Goal: Task Accomplishment & Management: Use online tool/utility

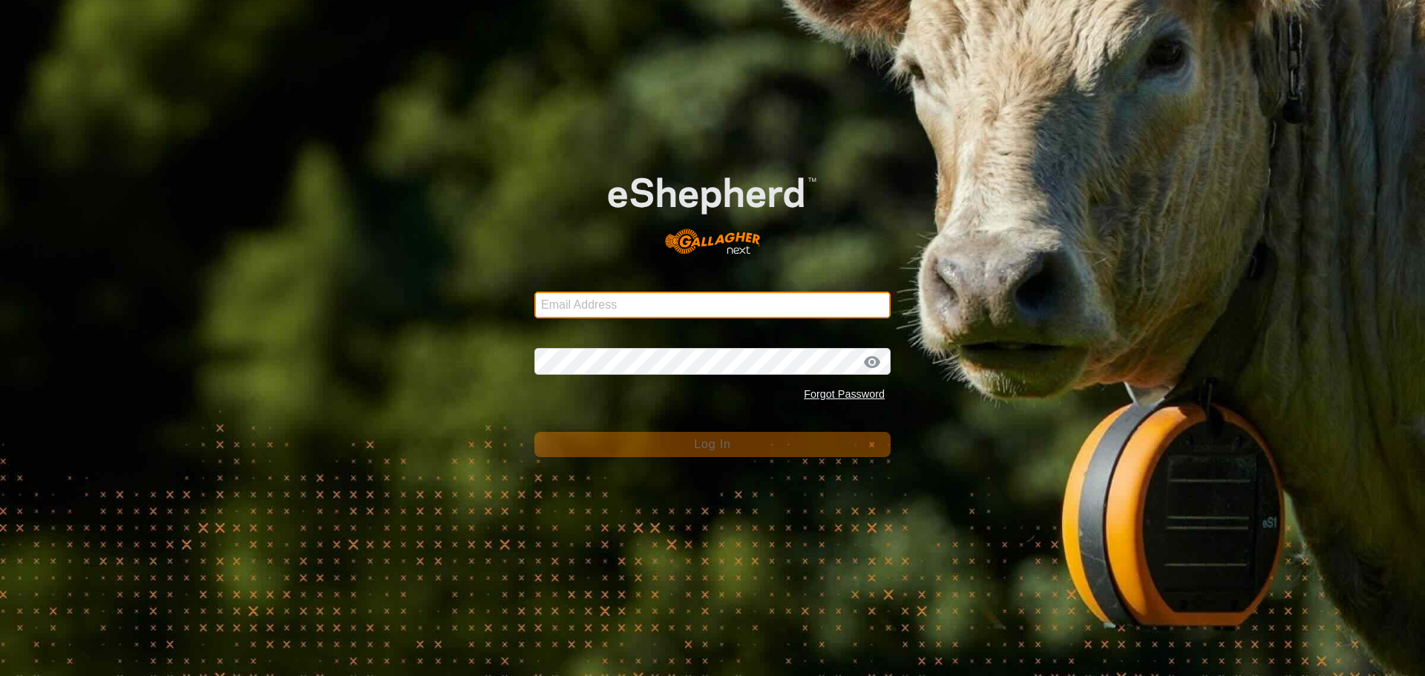
type input "[EMAIL_ADDRESS][DOMAIN_NAME]"
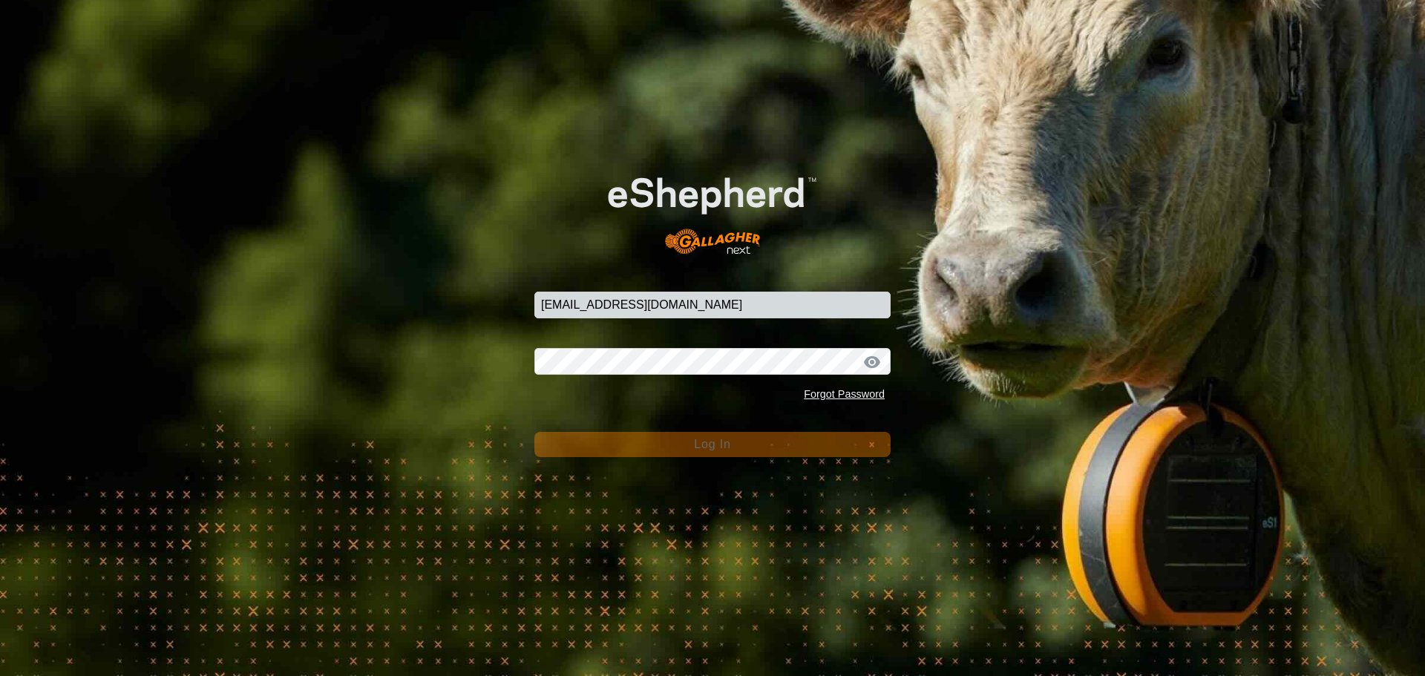
click at [712, 441] on span "Log In" at bounding box center [712, 444] width 36 height 13
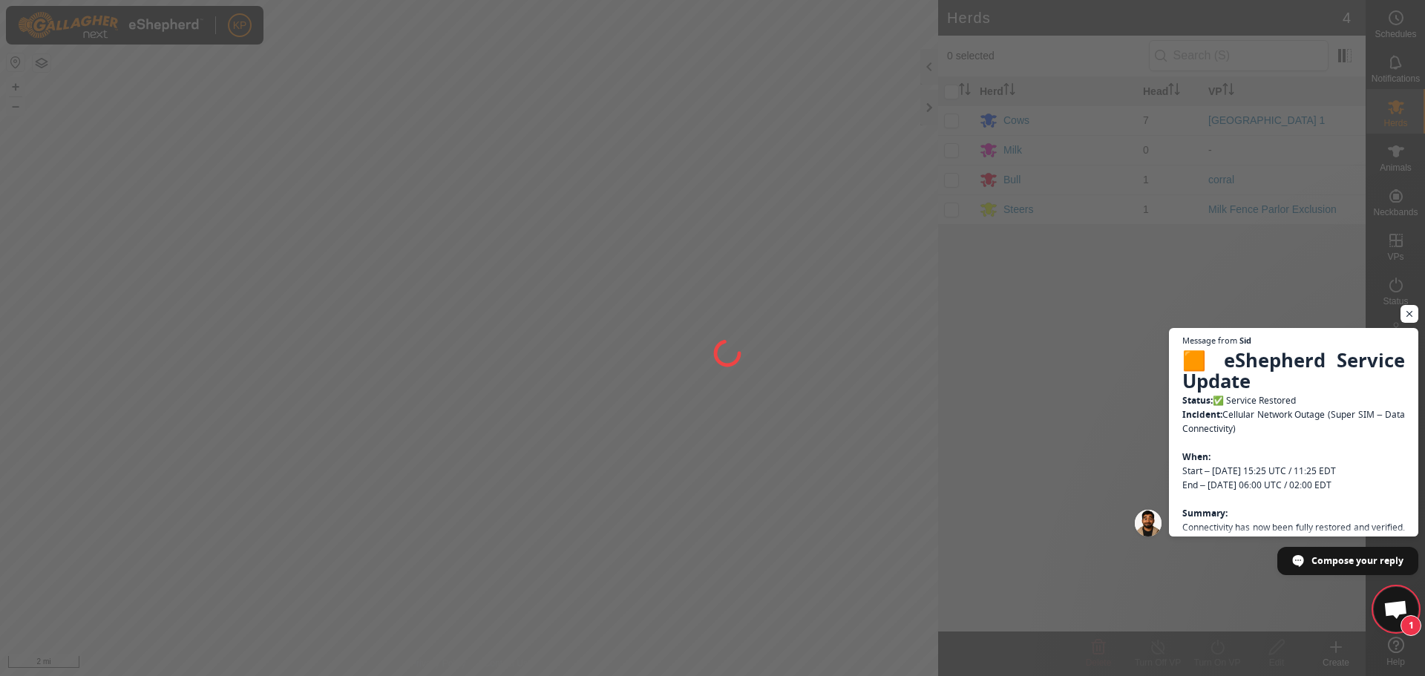
scroll to position [5022, 0]
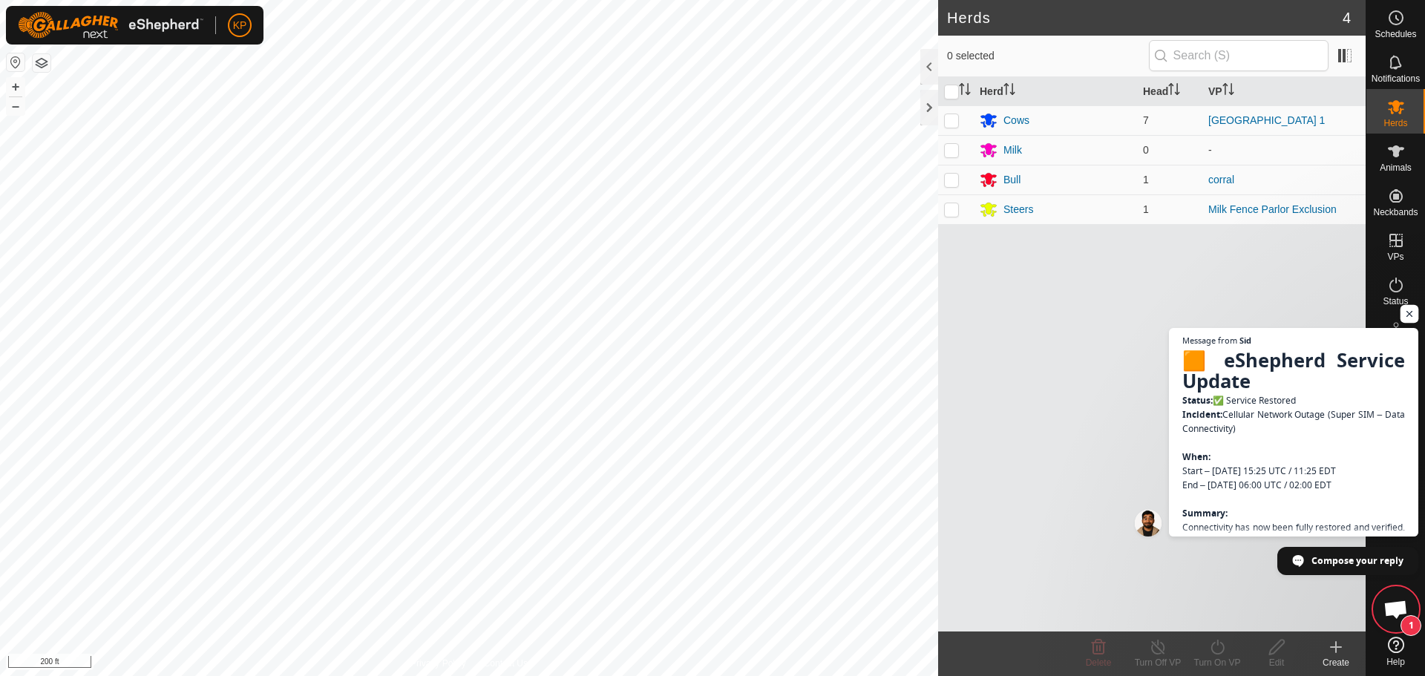
click at [1413, 312] on span "Open chat" at bounding box center [1409, 314] width 19 height 19
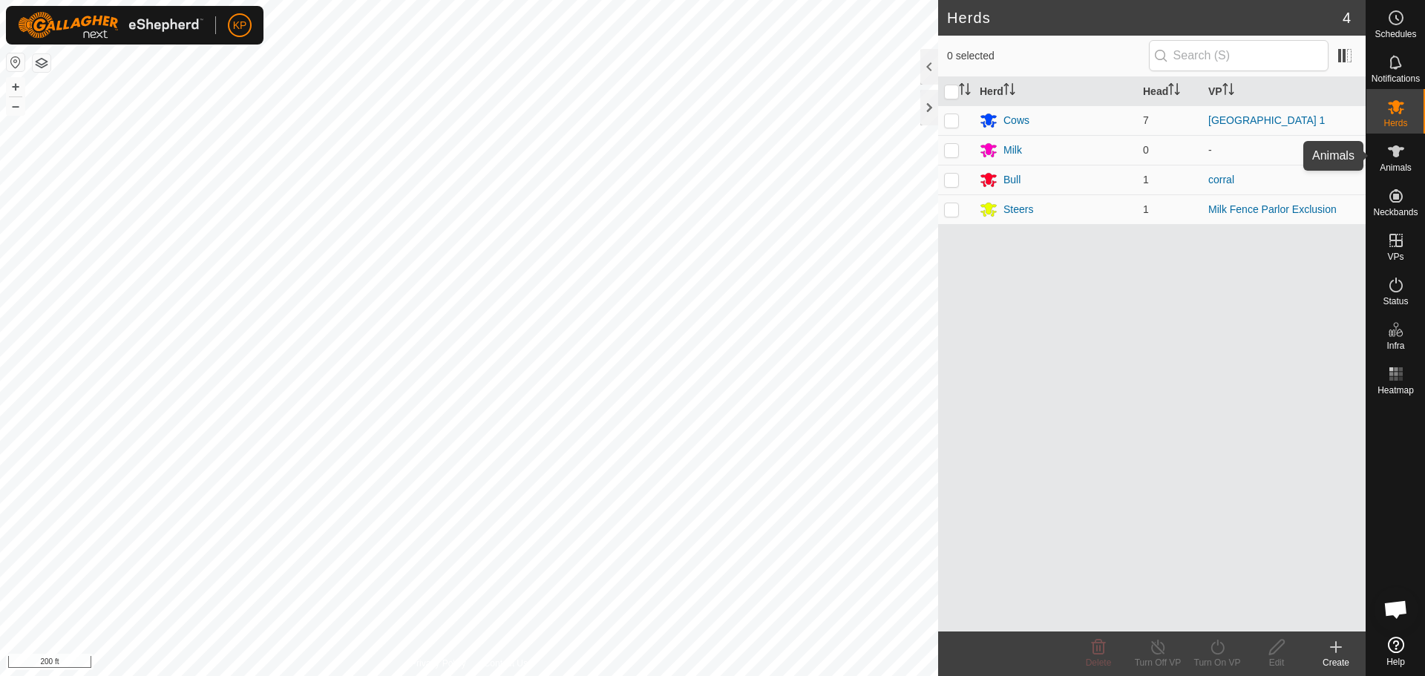
click at [1405, 160] on es-animals-svg-icon at bounding box center [1395, 151] width 27 height 24
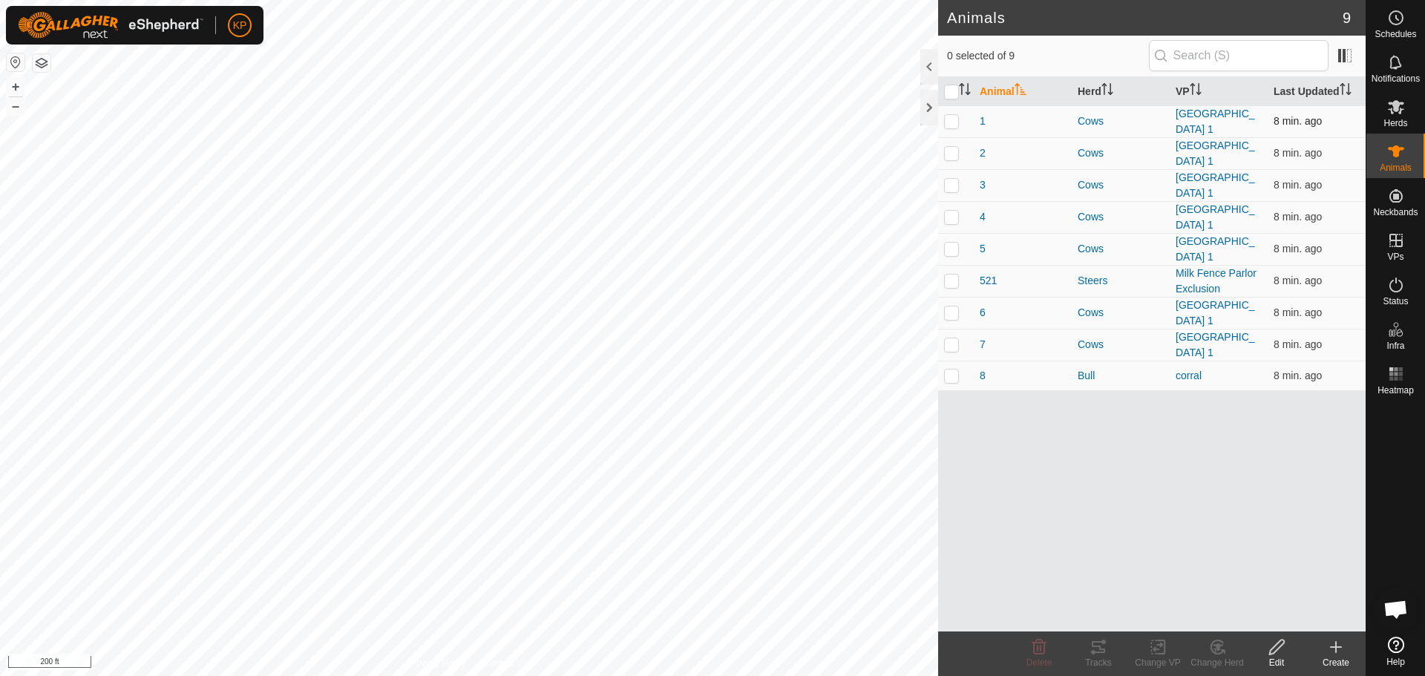
click at [948, 124] on p-checkbox at bounding box center [951, 121] width 15 height 12
click at [1104, 661] on div "Tracks" at bounding box center [1097, 662] width 59 height 13
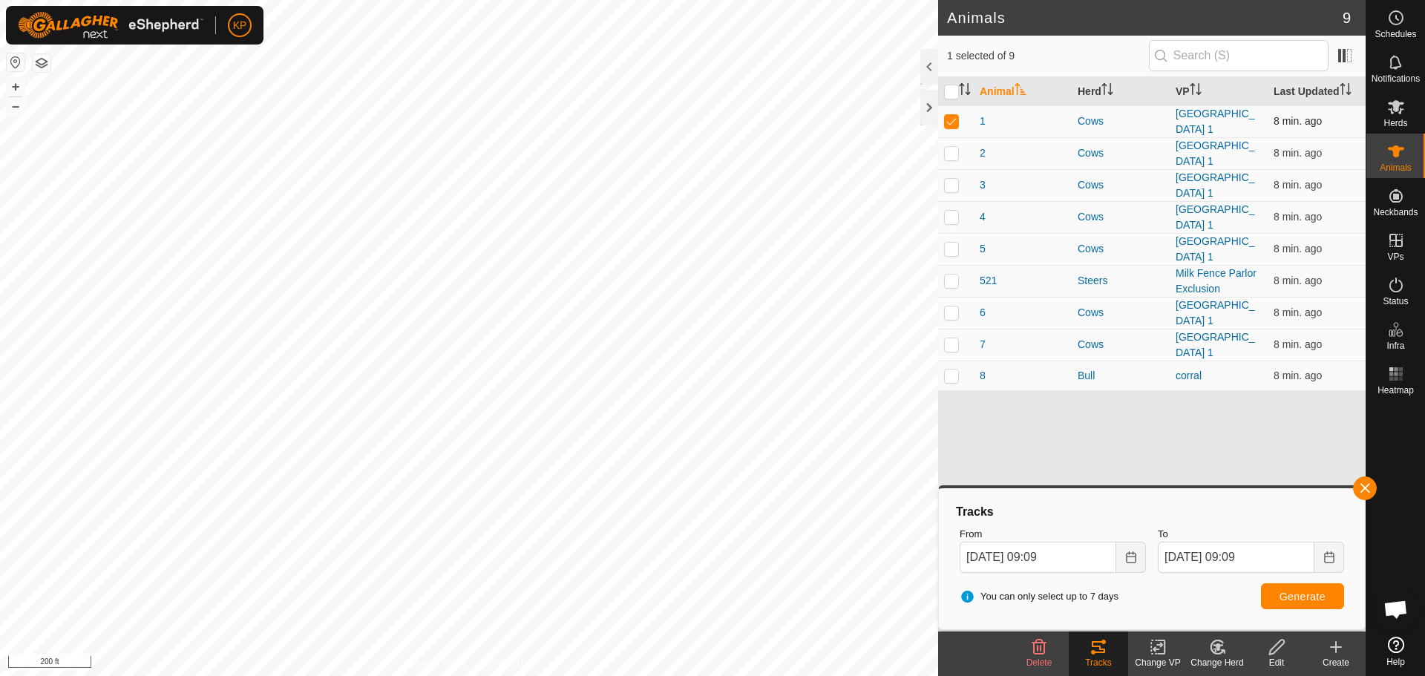
click at [953, 125] on p-checkbox at bounding box center [951, 121] width 15 height 12
checkbox input "false"
click at [953, 151] on p-checkbox at bounding box center [951, 153] width 15 height 12
click at [1291, 603] on button "Generate" at bounding box center [1302, 596] width 83 height 26
click at [948, 151] on p-checkbox at bounding box center [951, 153] width 15 height 12
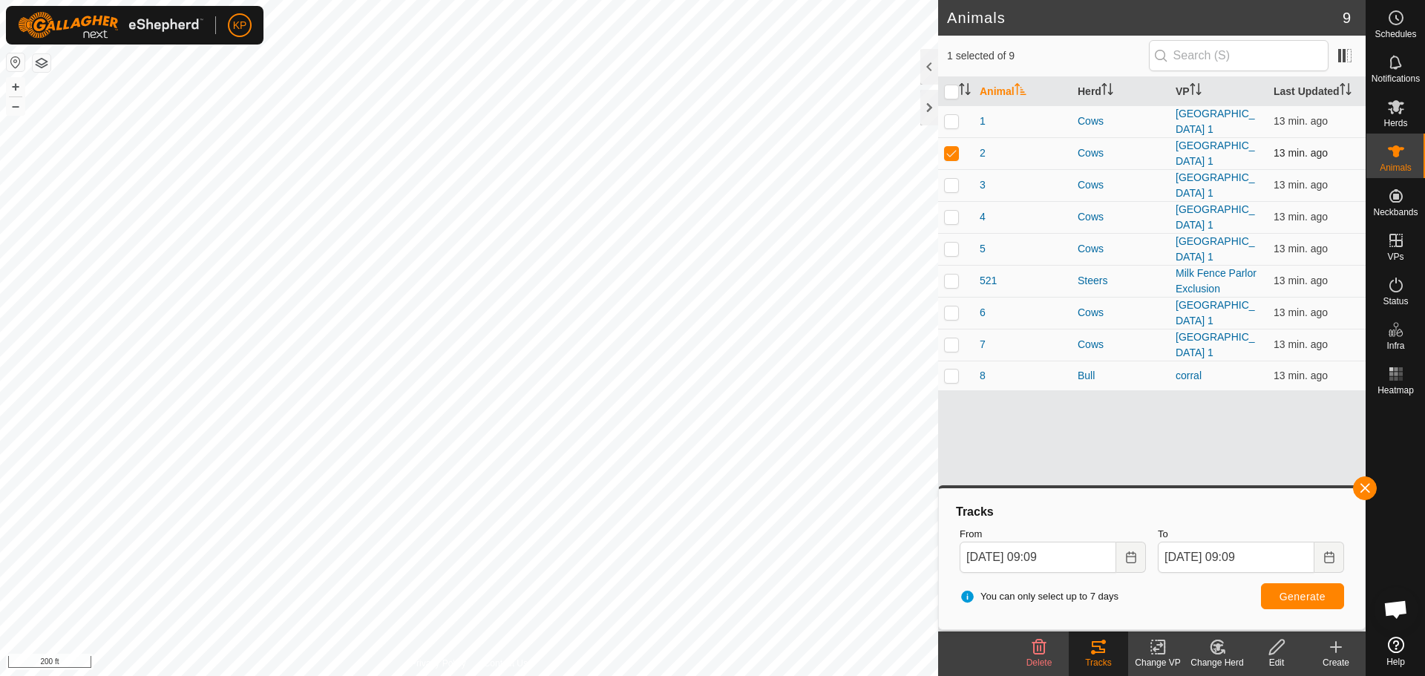
checkbox input "false"
click at [953, 185] on p-checkbox at bounding box center [951, 185] width 15 height 12
click at [1330, 599] on button "Generate" at bounding box center [1302, 596] width 83 height 26
click at [950, 183] on p-checkbox at bounding box center [951, 185] width 15 height 12
checkbox input "false"
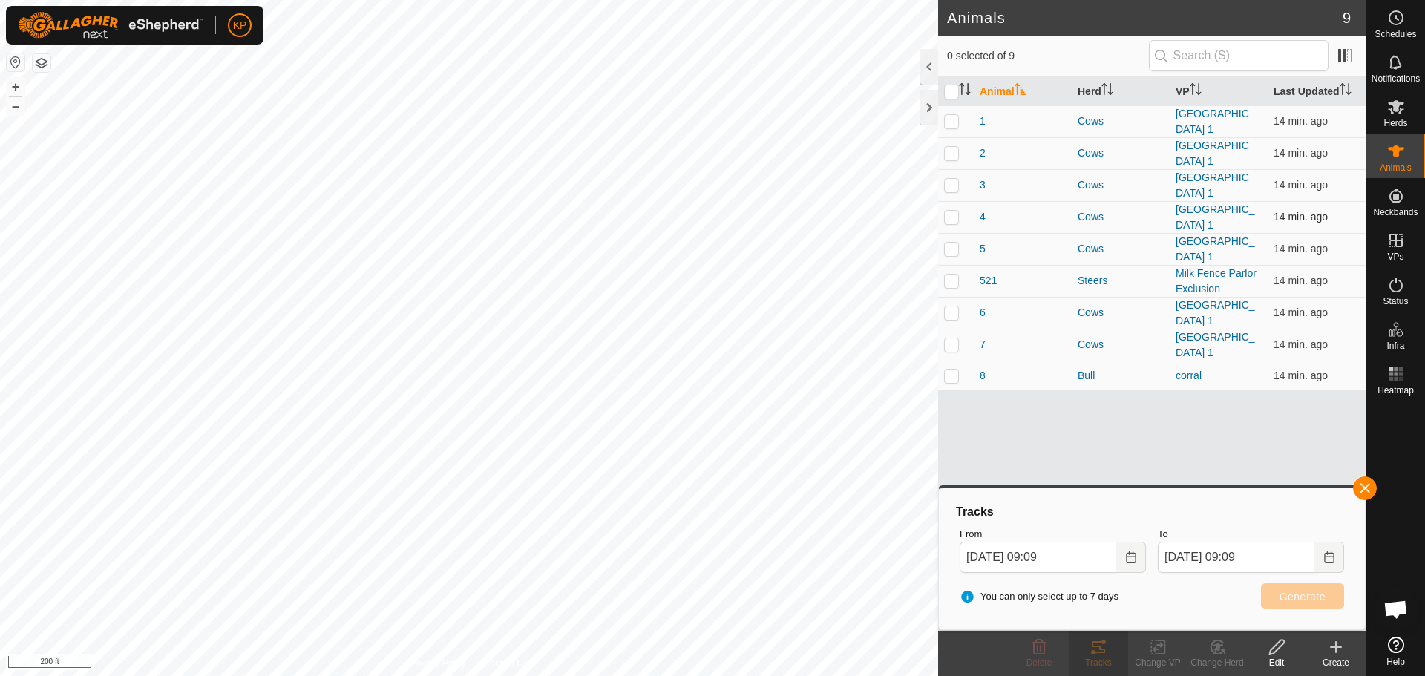
click at [953, 211] on p-checkbox at bounding box center [951, 217] width 15 height 12
click at [1306, 604] on button "Generate" at bounding box center [1302, 596] width 83 height 26
click at [950, 211] on p-checkbox at bounding box center [951, 217] width 15 height 12
checkbox input "false"
click at [947, 243] on p-checkbox at bounding box center [951, 249] width 15 height 12
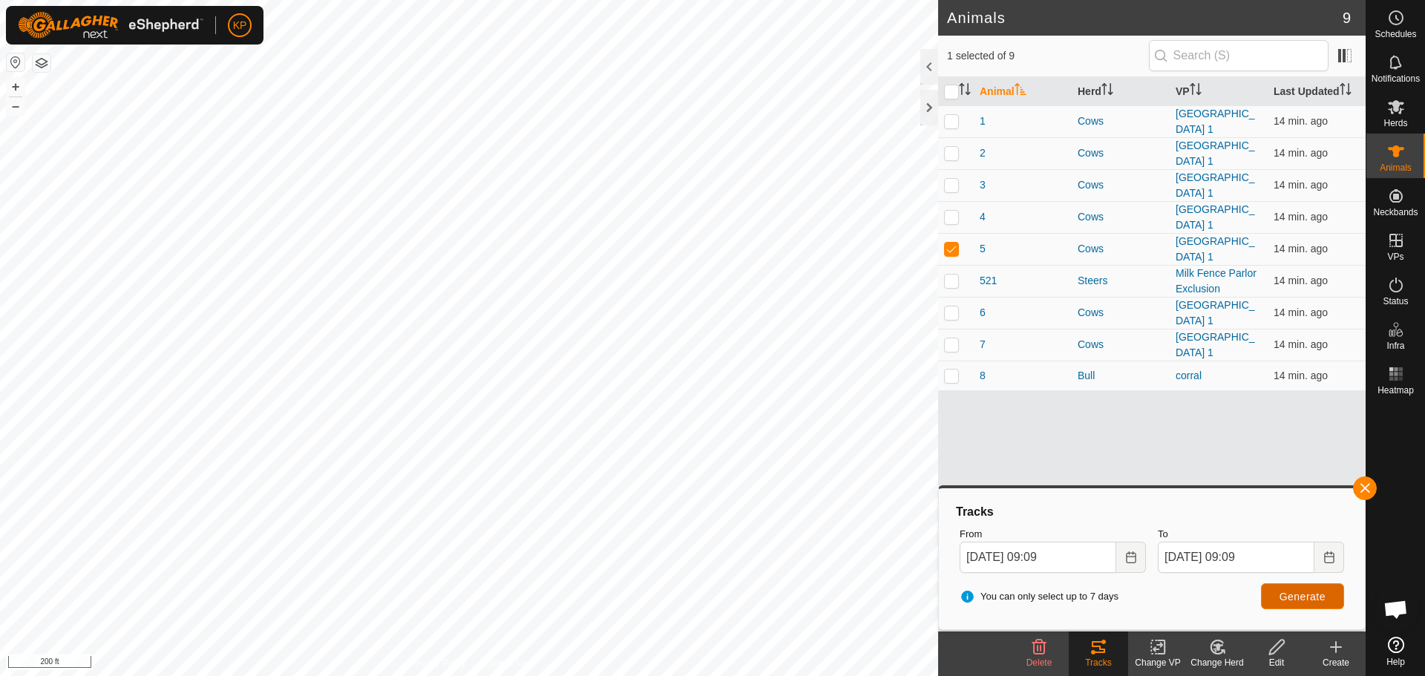
click at [1294, 594] on span "Generate" at bounding box center [1302, 597] width 46 height 12
click at [953, 243] on p-checkbox at bounding box center [951, 249] width 15 height 12
checkbox input "false"
click at [954, 306] on p-checkbox at bounding box center [951, 312] width 15 height 12
checkbox input "true"
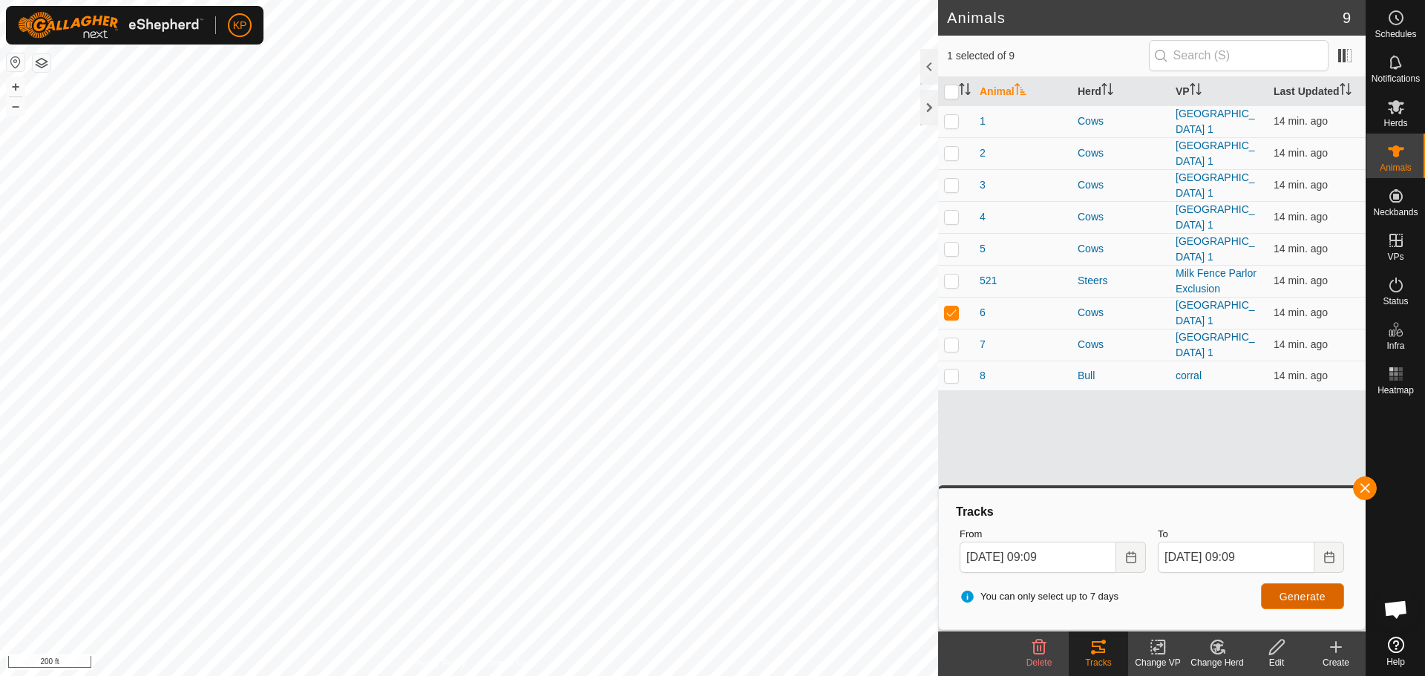
click at [1305, 602] on span "Generate" at bounding box center [1302, 597] width 46 height 12
click at [953, 338] on p-checkbox at bounding box center [951, 344] width 15 height 12
checkbox input "true"
click at [948, 306] on p-checkbox at bounding box center [951, 312] width 15 height 12
checkbox input "false"
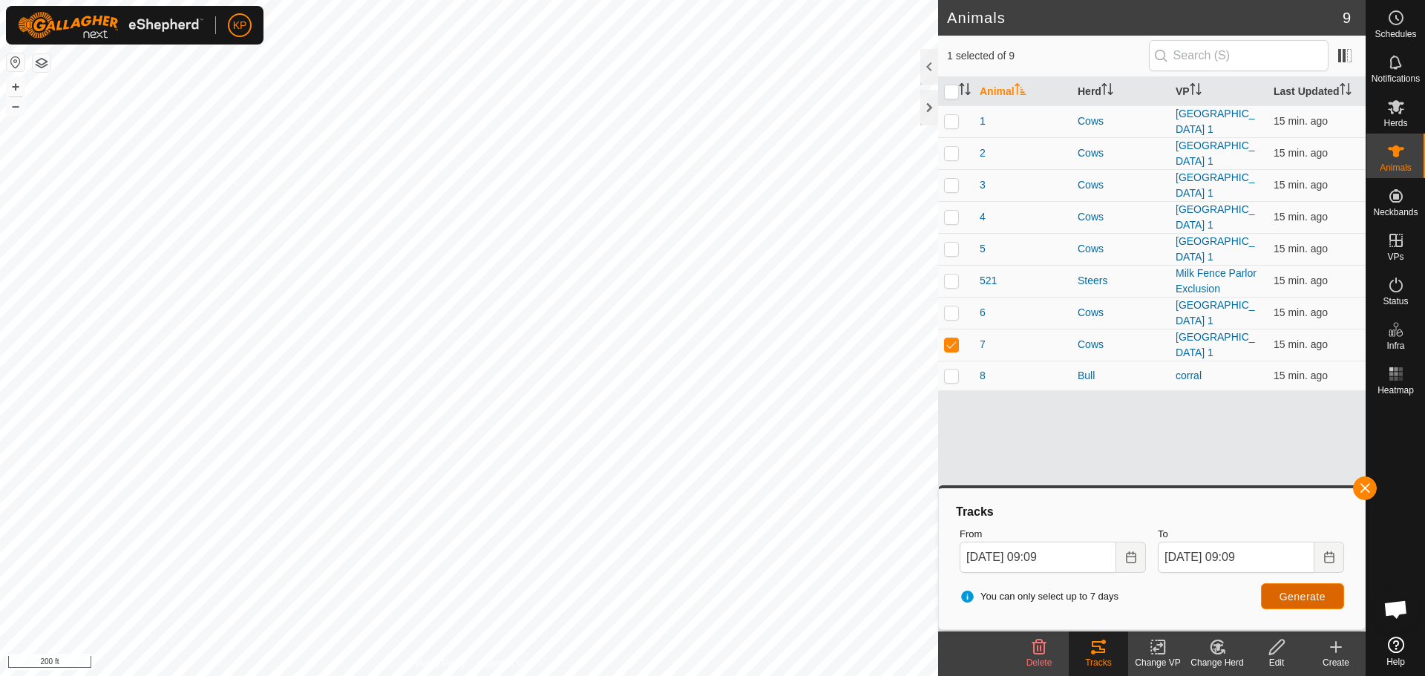
click at [1310, 597] on span "Generate" at bounding box center [1302, 597] width 46 height 12
